Goal: Information Seeking & Learning: Check status

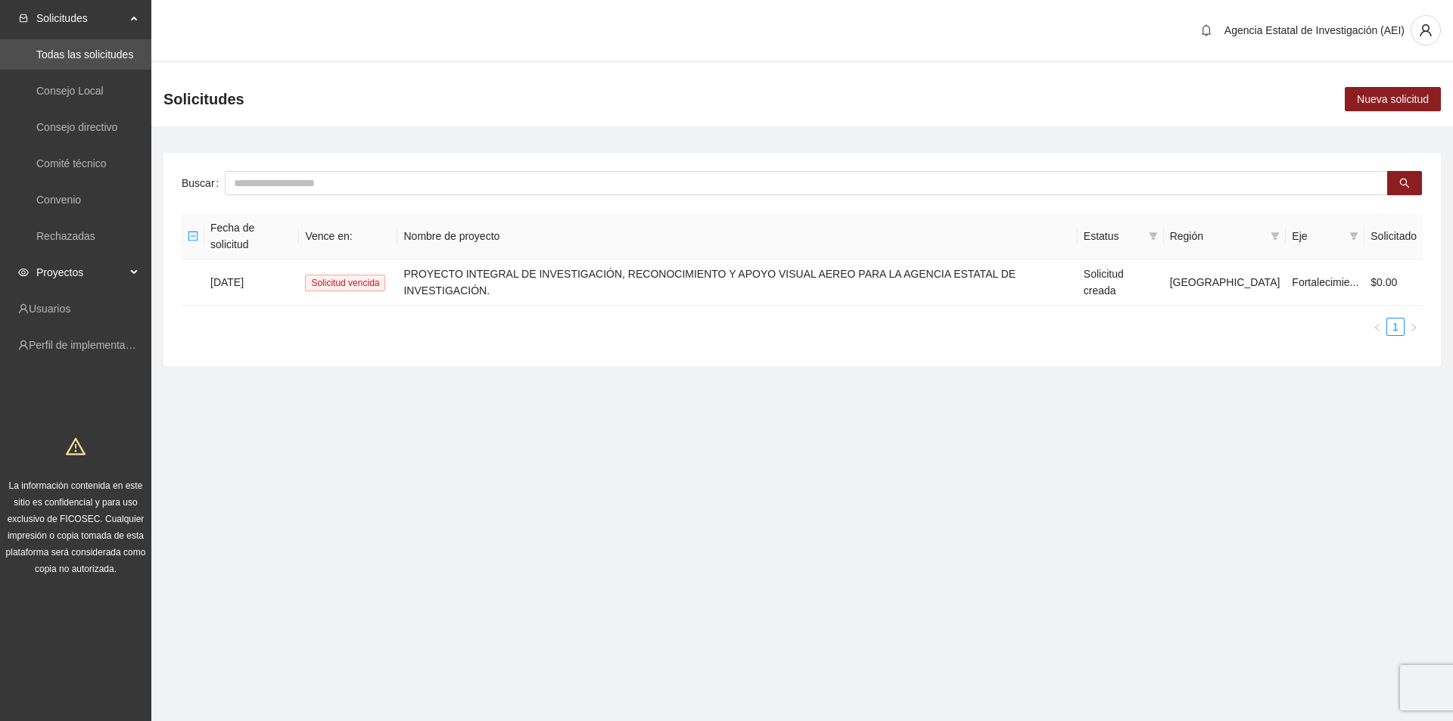
click at [122, 275] on span "Proyectos" at bounding box center [80, 272] width 89 height 30
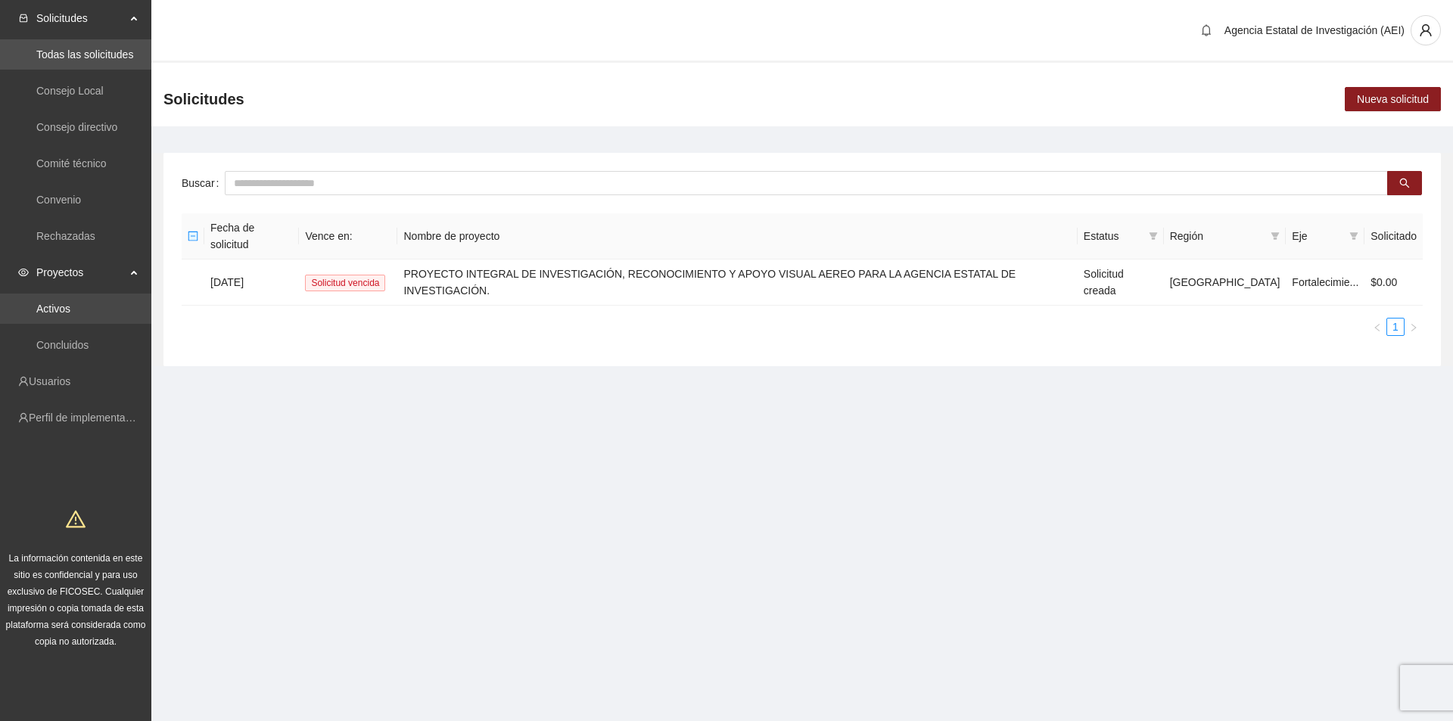
click at [70, 309] on link "Activos" at bounding box center [53, 309] width 34 height 12
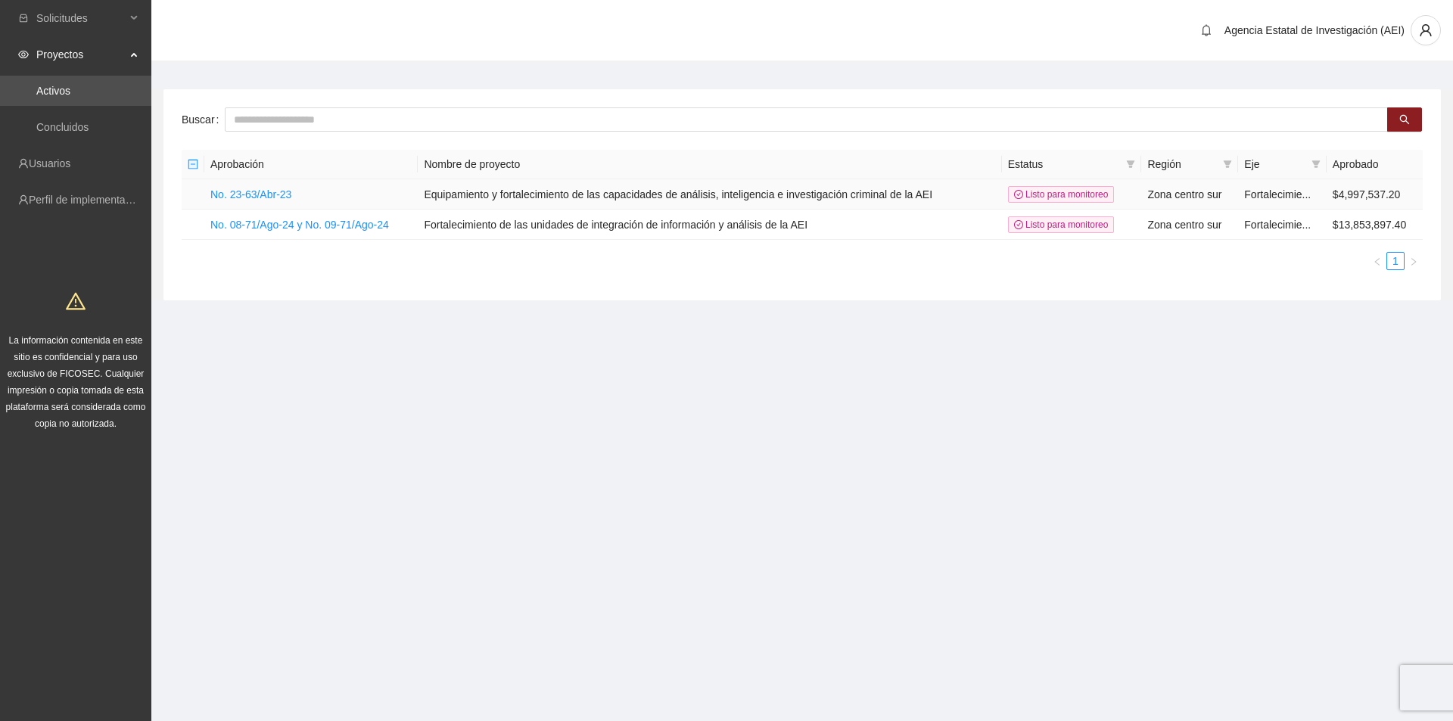
click at [445, 207] on td "Equipamiento y fortalecimiento de las capacidades de análisis, inteligencia e i…" at bounding box center [709, 194] width 583 height 30
drag, startPoint x: 430, startPoint y: 192, endPoint x: 942, endPoint y: 187, distance: 511.5
click at [942, 187] on td "Equipamiento y fortalecimiento de las capacidades de análisis, inteligencia e i…" at bounding box center [709, 194] width 583 height 30
copy td "Equipamiento y fortalecimiento de las capacidades de análisis, inteligencia e i…"
click at [437, 229] on td "Fortalecimiento de las unidades de integración de información y análisis de la …" at bounding box center [709, 225] width 583 height 30
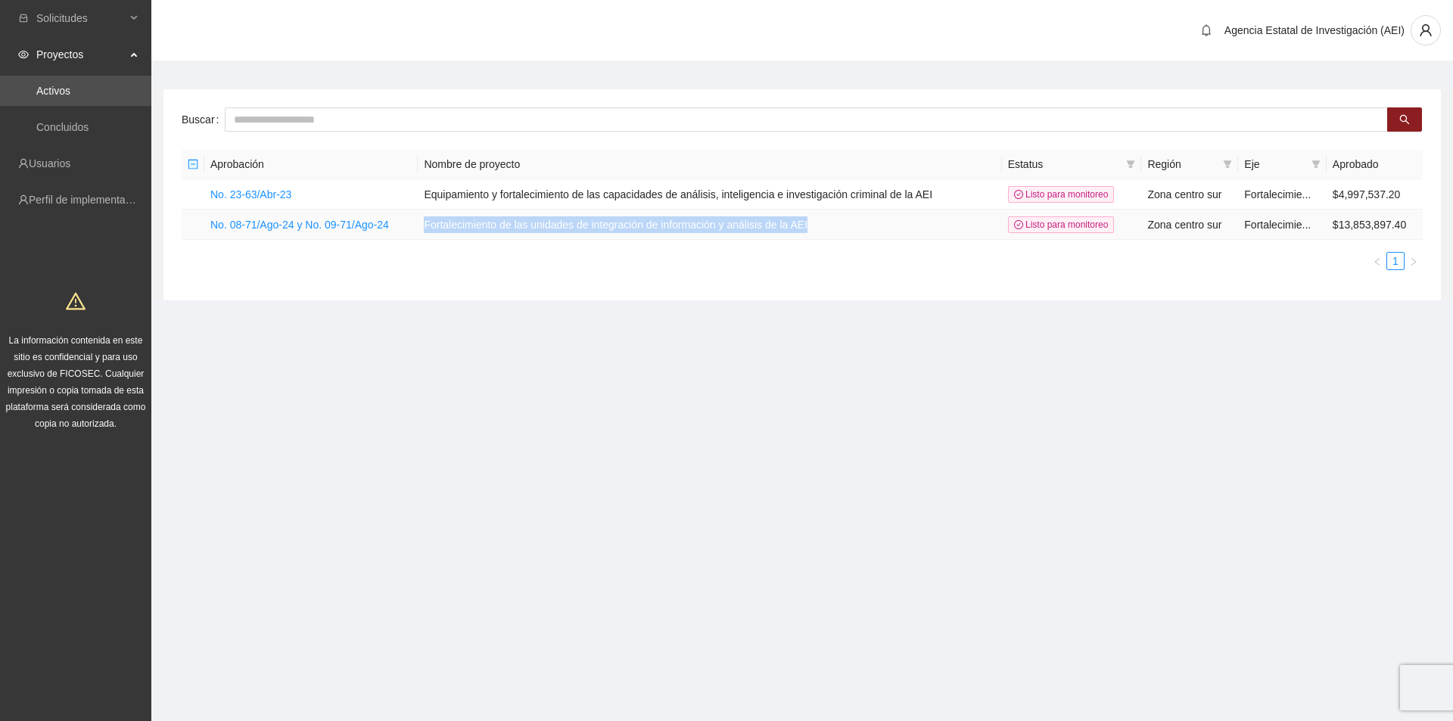
drag, startPoint x: 430, startPoint y: 222, endPoint x: 826, endPoint y: 225, distance: 396.5
click at [826, 225] on td "Fortalecimiento de las unidades de integración de información y análisis de la …" at bounding box center [709, 225] width 583 height 30
copy td "Fortalecimiento de las unidades de integración de información y análisis de la …"
click at [89, 121] on link "Concluidos" at bounding box center [62, 127] width 52 height 12
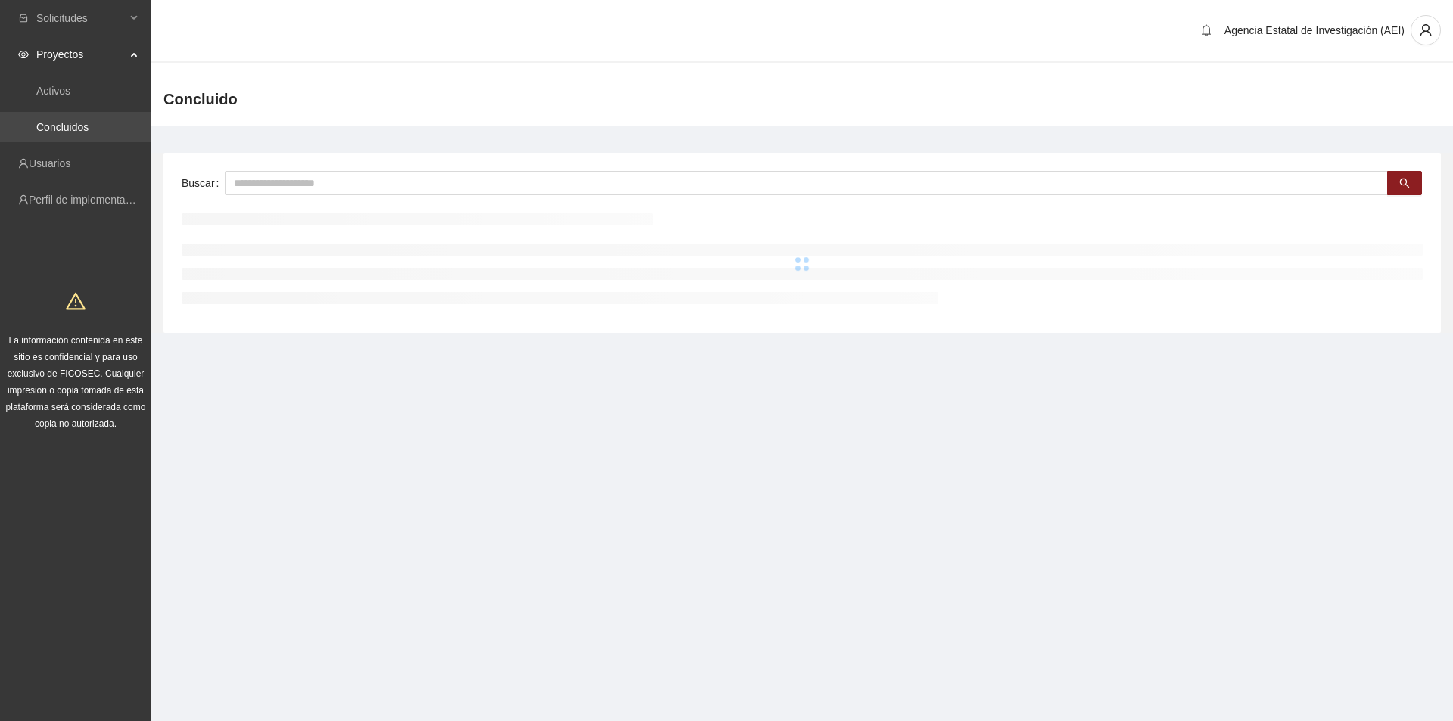
click at [82, 121] on link "Concluidos" at bounding box center [62, 127] width 52 height 12
click at [129, 55] on div "Proyectos" at bounding box center [75, 54] width 151 height 30
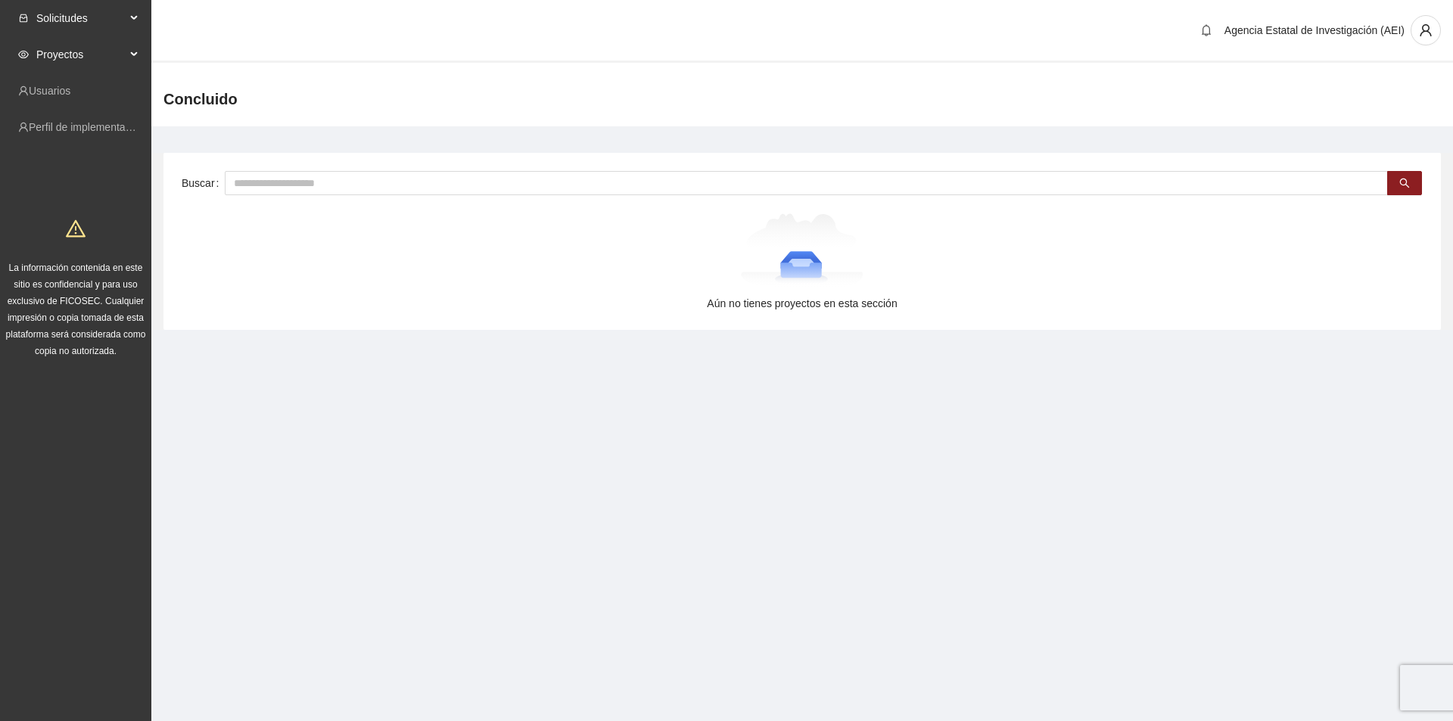
click at [131, 20] on div "Solicitudes" at bounding box center [75, 18] width 151 height 30
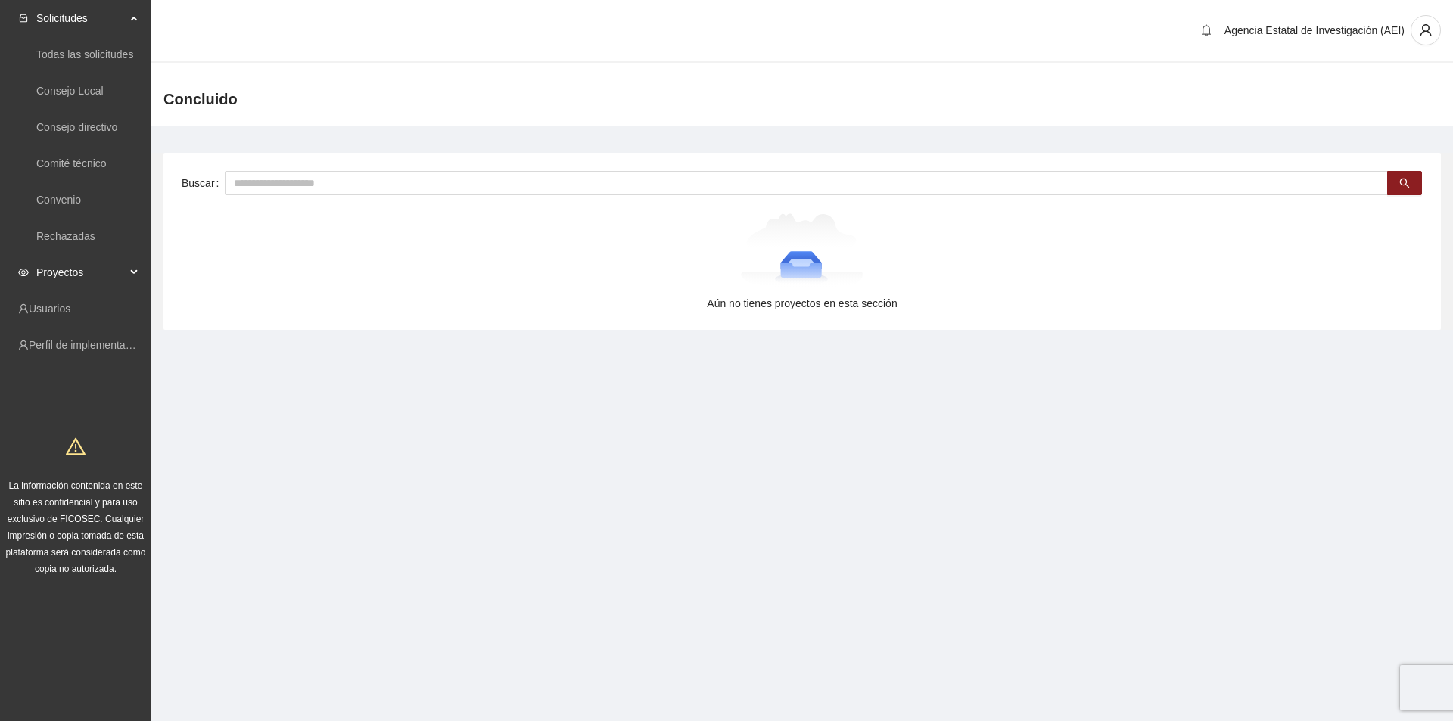
click at [133, 266] on div "Proyectos" at bounding box center [75, 272] width 151 height 30
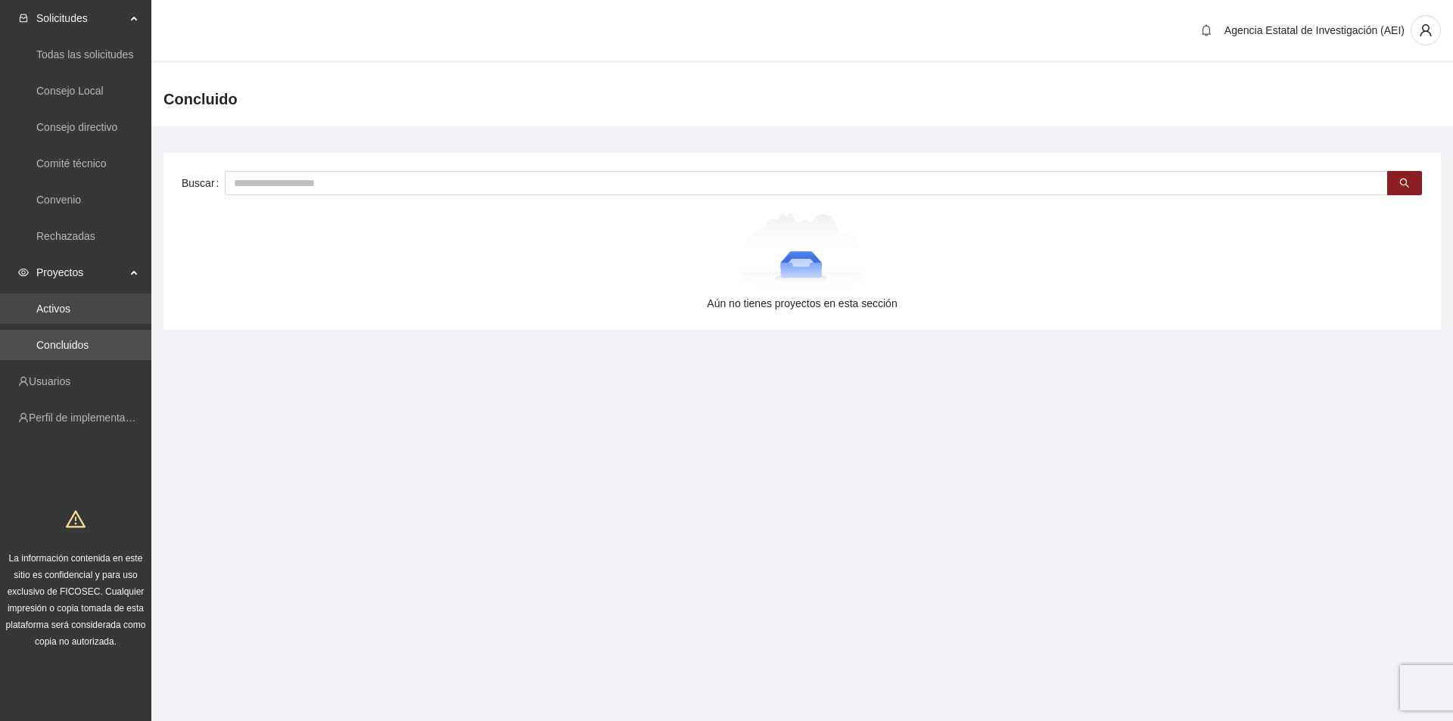
click at [67, 309] on link "Activos" at bounding box center [53, 309] width 34 height 12
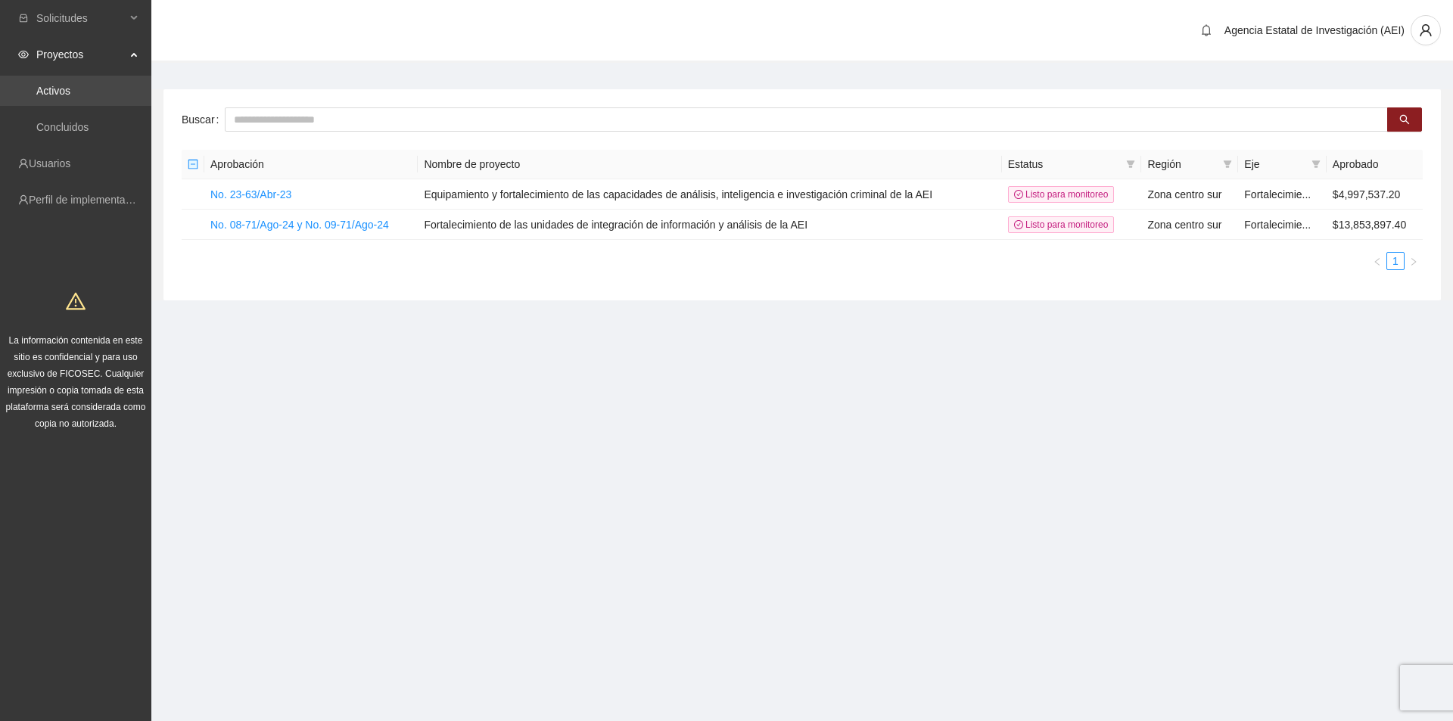
click at [70, 87] on link "Activos" at bounding box center [53, 91] width 34 height 12
click at [70, 90] on link "Activos" at bounding box center [53, 91] width 34 height 12
click at [135, 49] on div "Proyectos" at bounding box center [75, 54] width 151 height 30
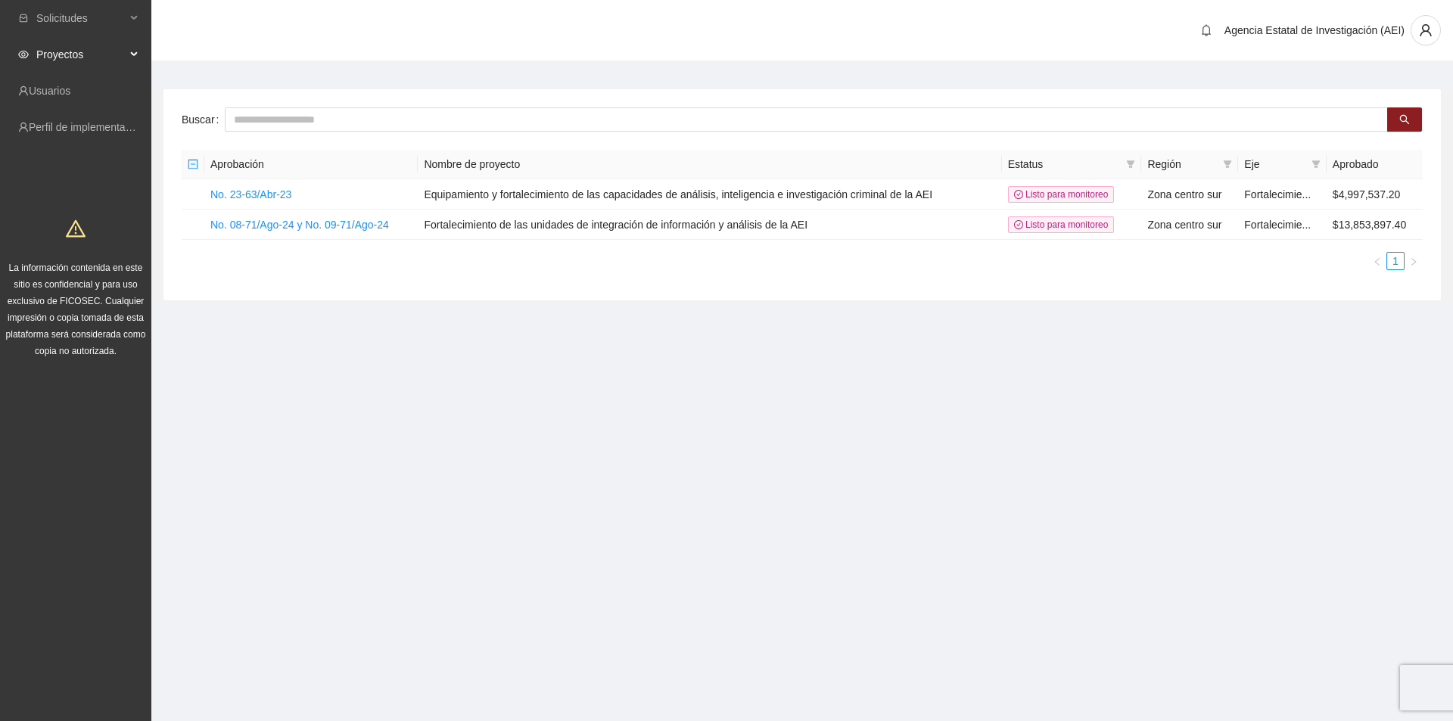
click at [135, 49] on div "Proyectos" at bounding box center [75, 54] width 151 height 30
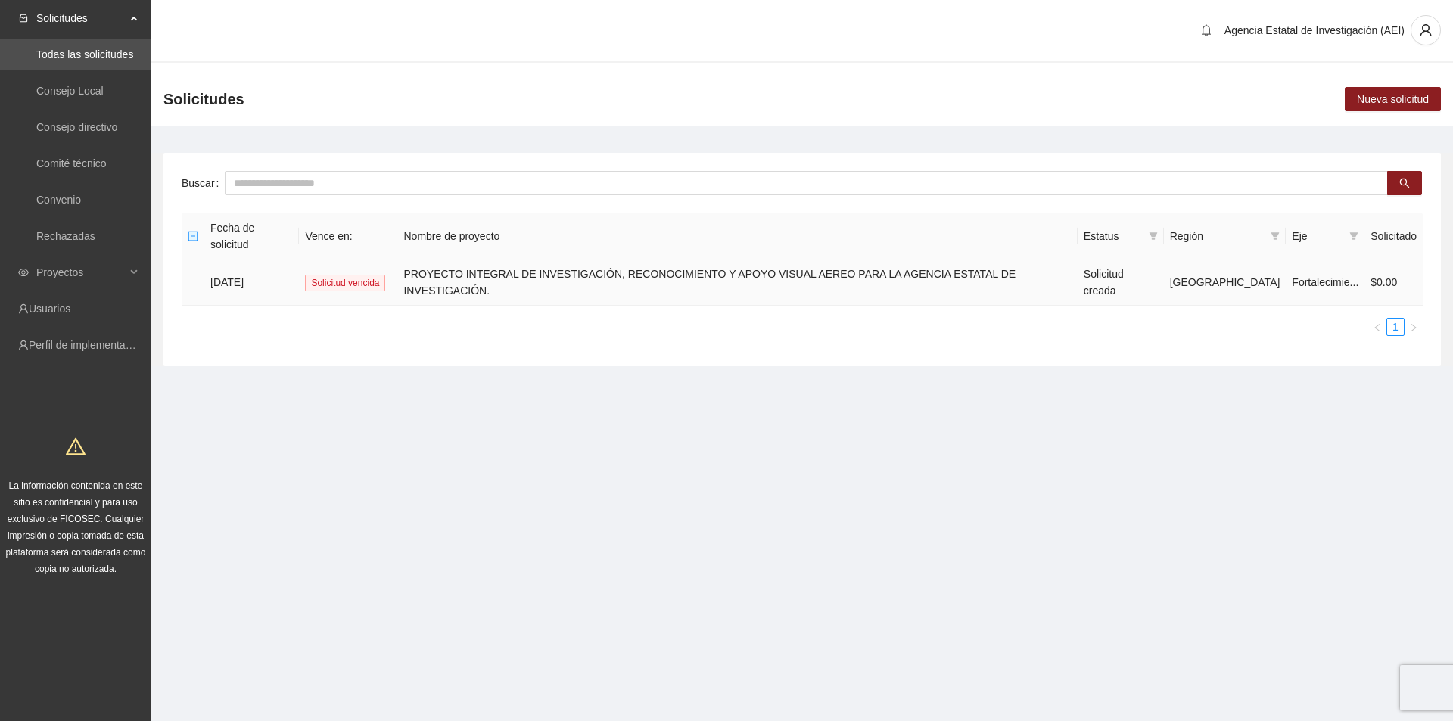
click at [534, 263] on td "PROYECTO INTEGRAL DE INVESTIGACIÓN, RECONOCIMIENTO Y APOYO VISUAL AEREO PARA LA…" at bounding box center [736, 283] width 679 height 46
click at [436, 260] on td "PROYECTO INTEGRAL DE INVESTIGACIÓN, RECONOCIMIENTO Y APOYO VISUAL AEREO PARA LA…" at bounding box center [736, 283] width 679 height 46
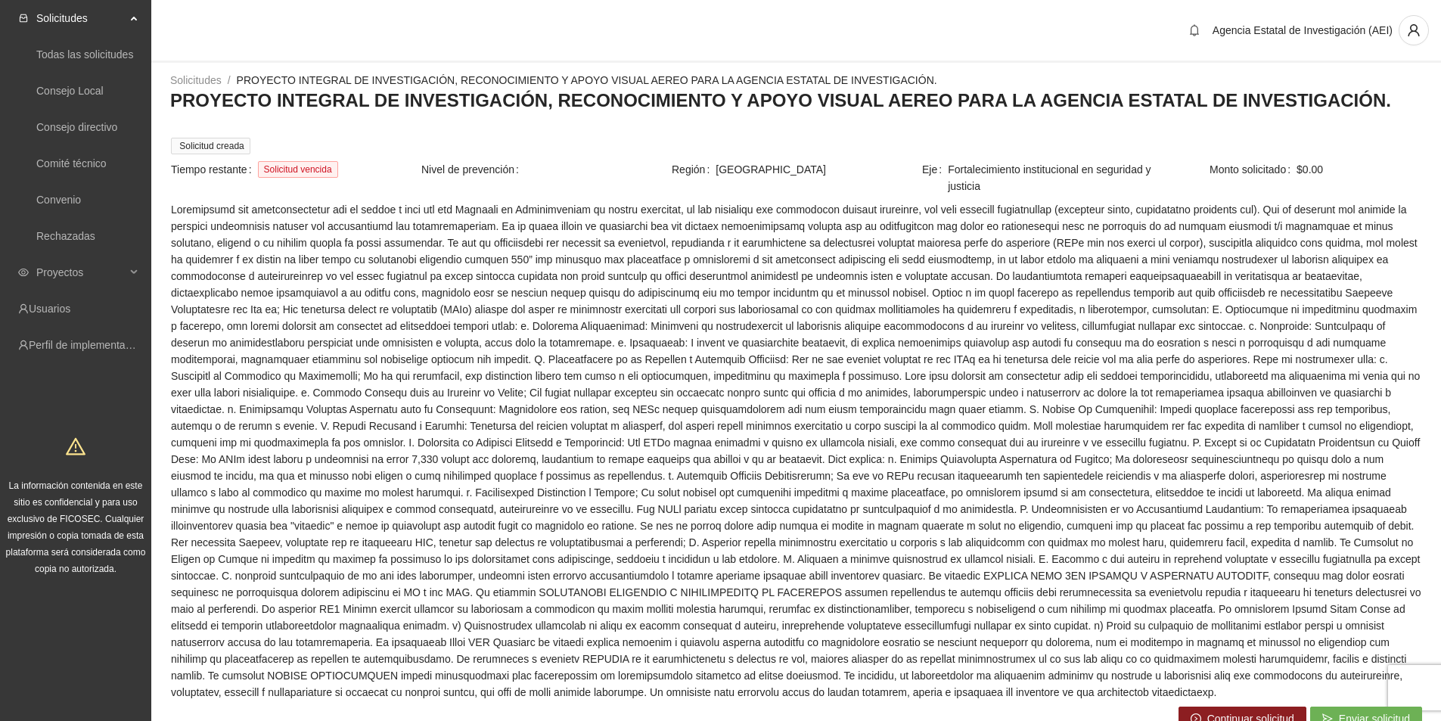
click at [493, 464] on span at bounding box center [796, 450] width 1251 height 499
